Goal: Task Accomplishment & Management: Use online tool/utility

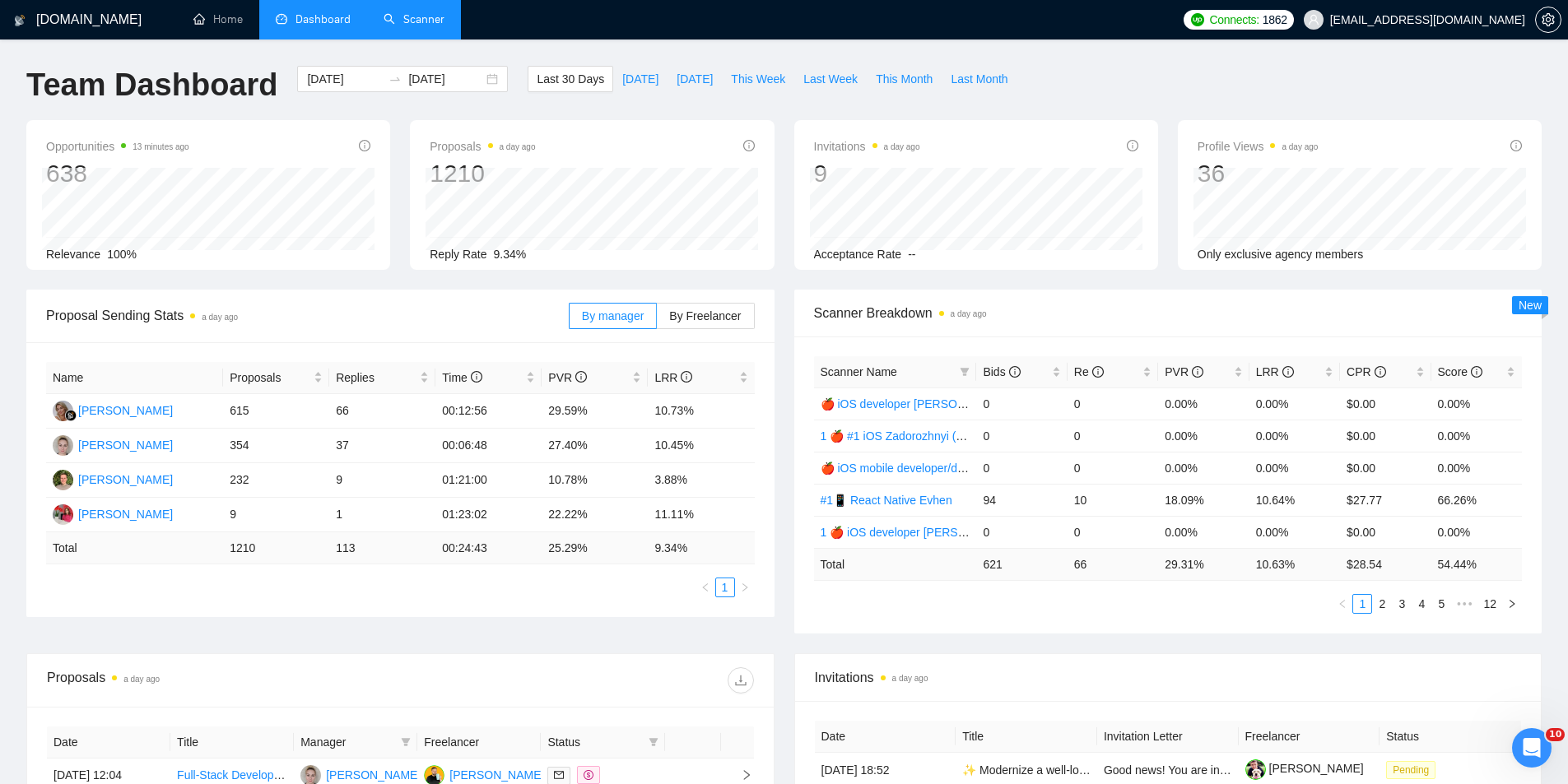
click at [405, 17] on link "Scanner" at bounding box center [414, 20] width 61 height 14
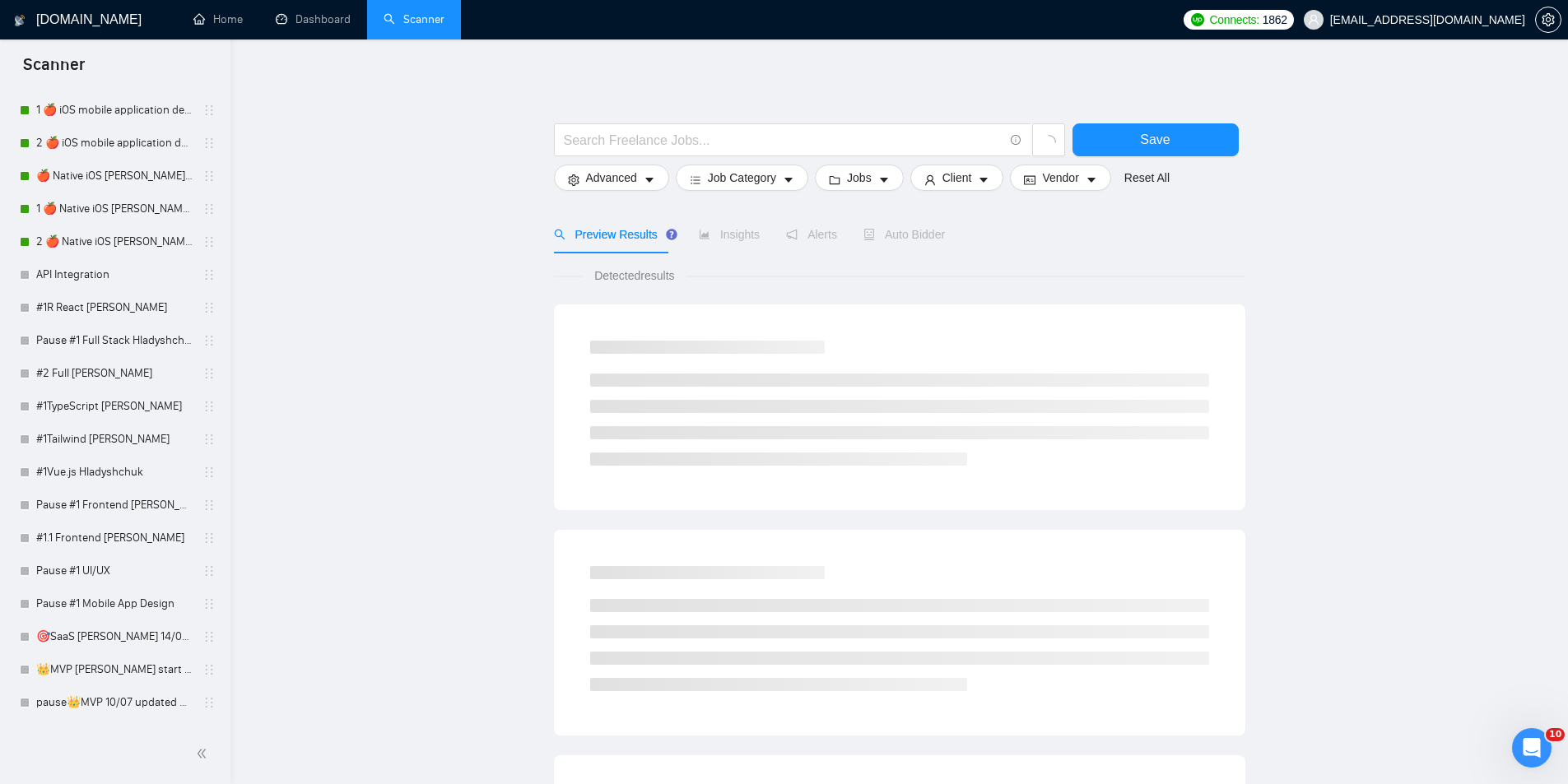
scroll to position [3196, 0]
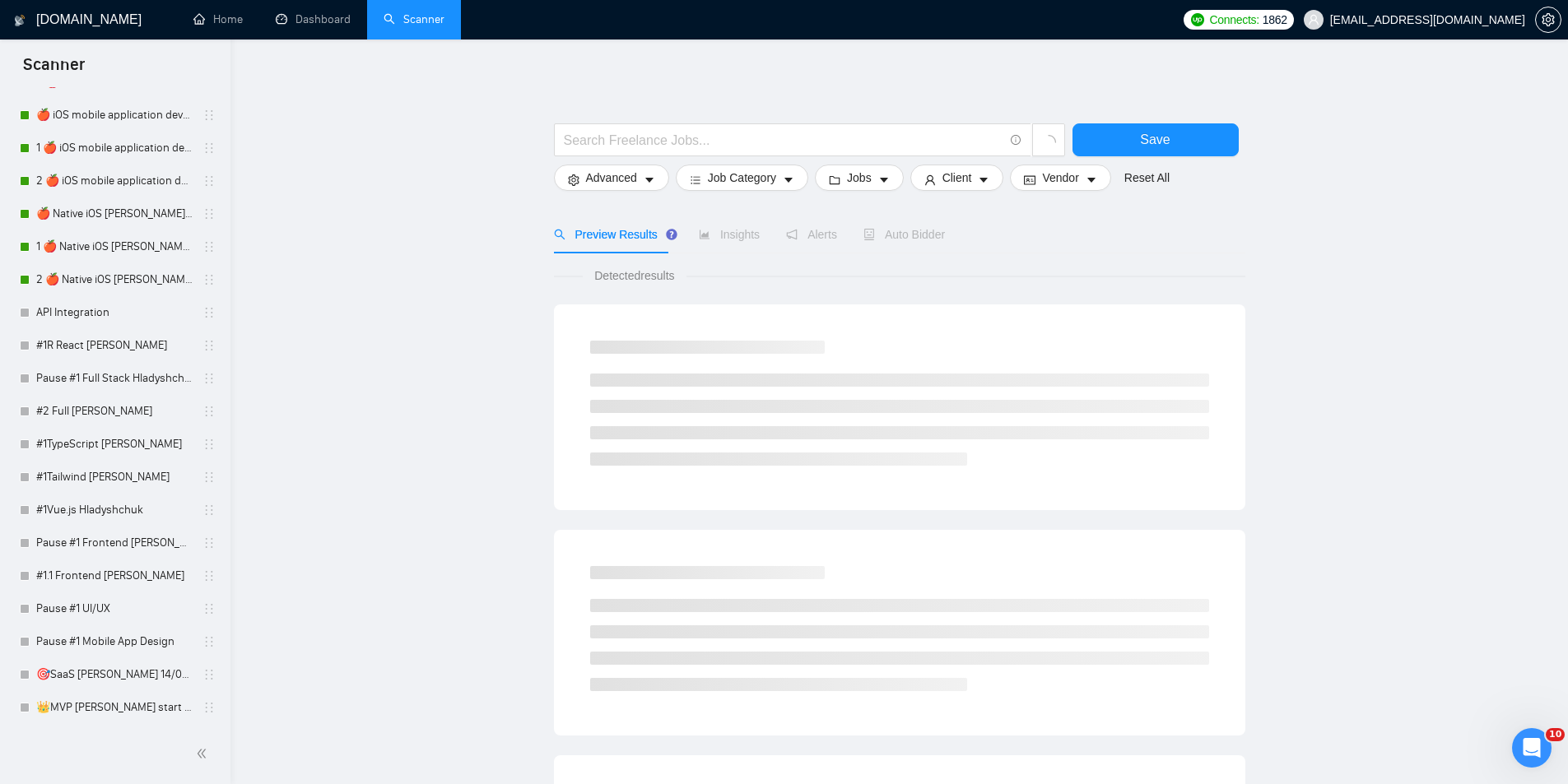
click at [358, 421] on main "Save Advanced Job Category Jobs Client Vendor Reset All Preview Results Insight…" at bounding box center [899, 739] width 1285 height 1346
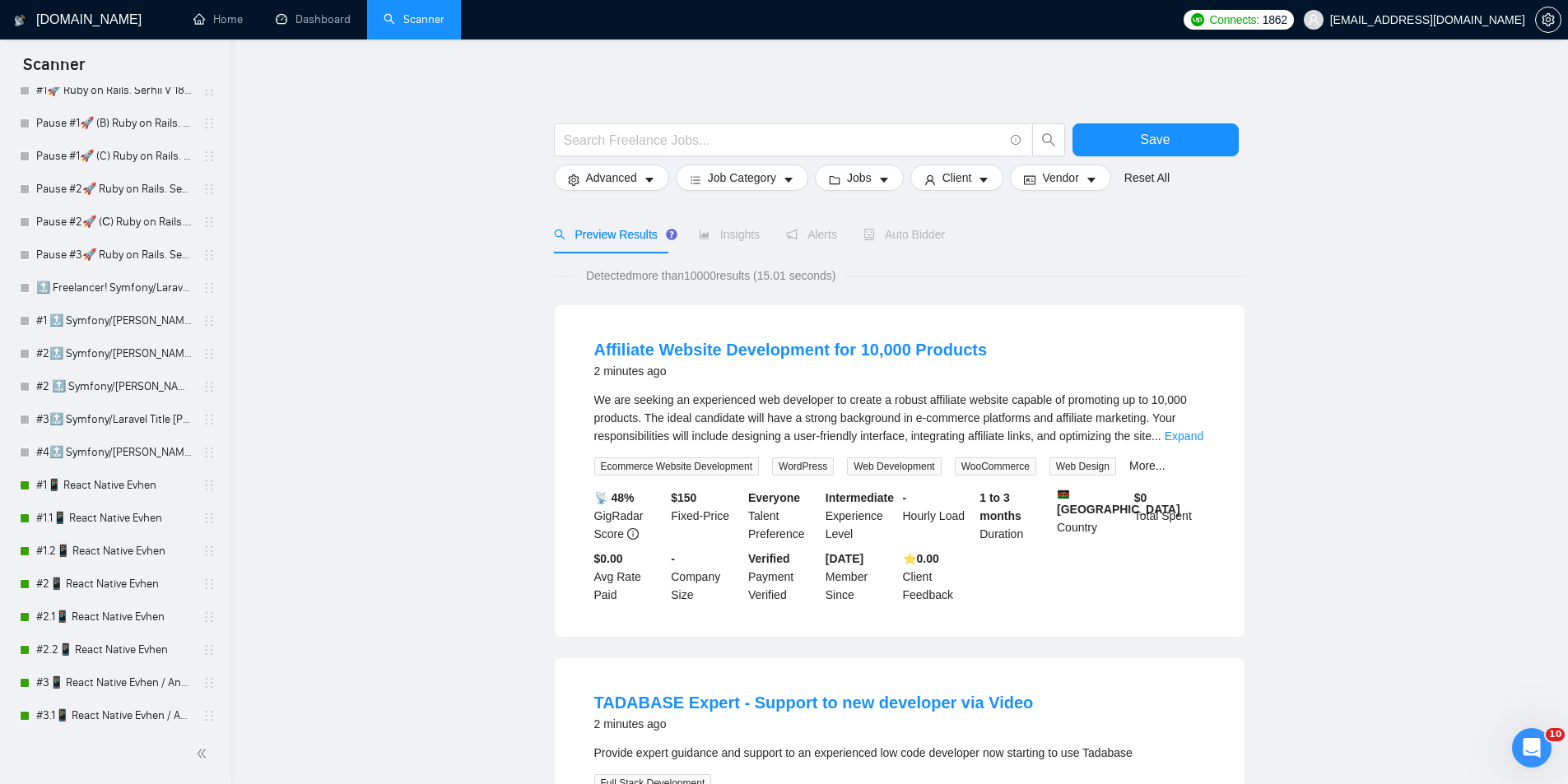
scroll to position [0, 0]
